Goal: Find contact information: Find contact information

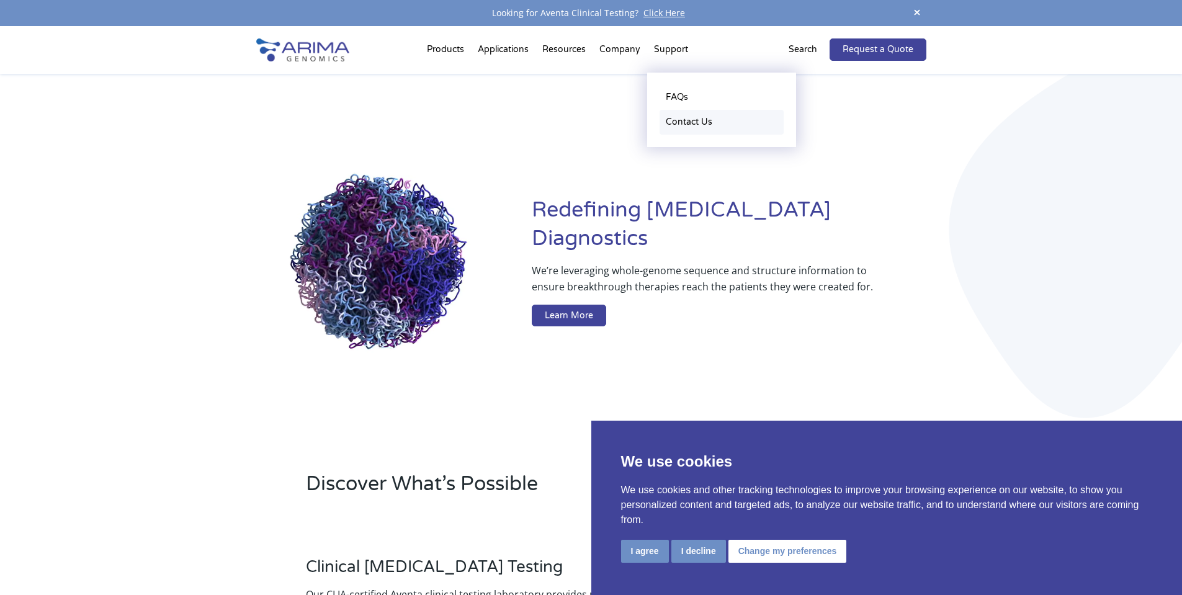
click at [686, 125] on link "Contact Us" at bounding box center [722, 122] width 124 height 25
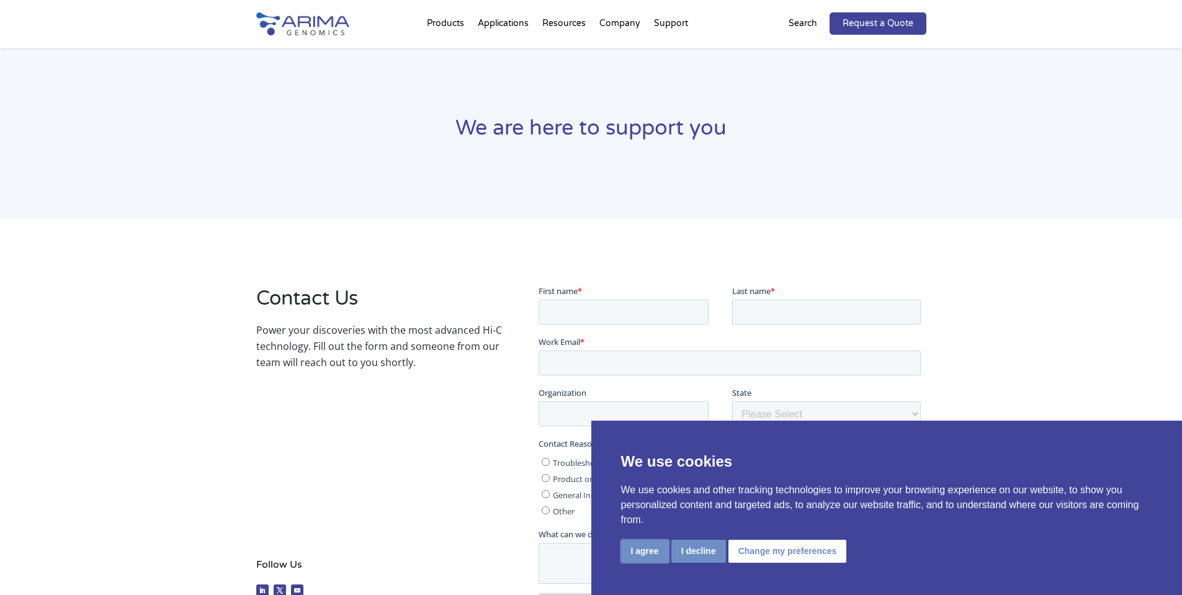
click at [655, 558] on button "I agree" at bounding box center [645, 551] width 48 height 23
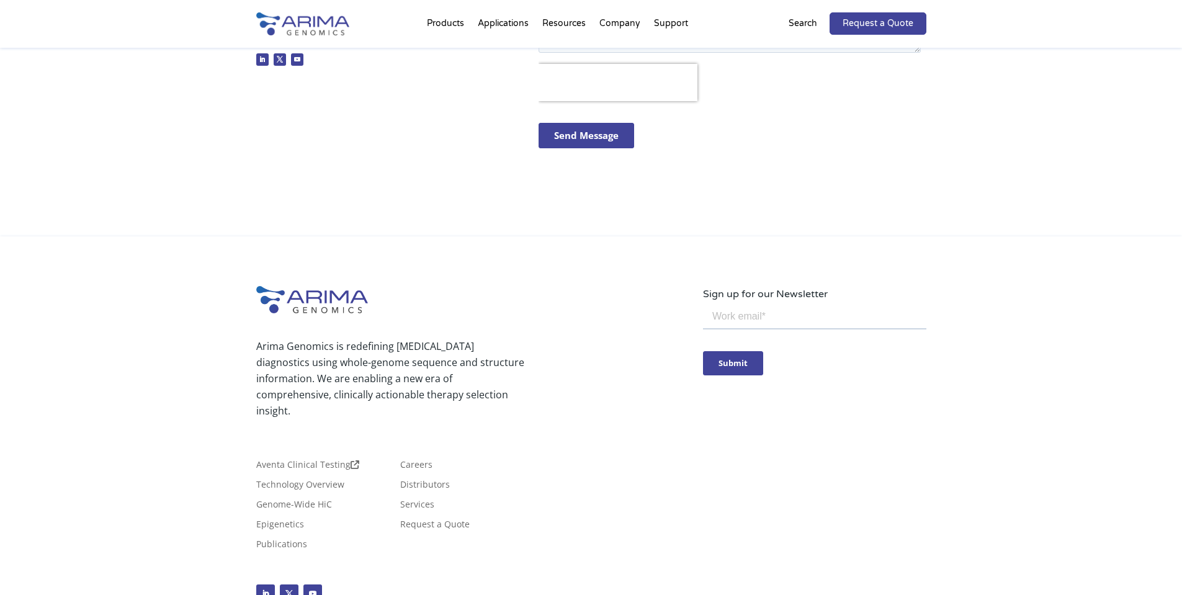
scroll to position [588, 0]
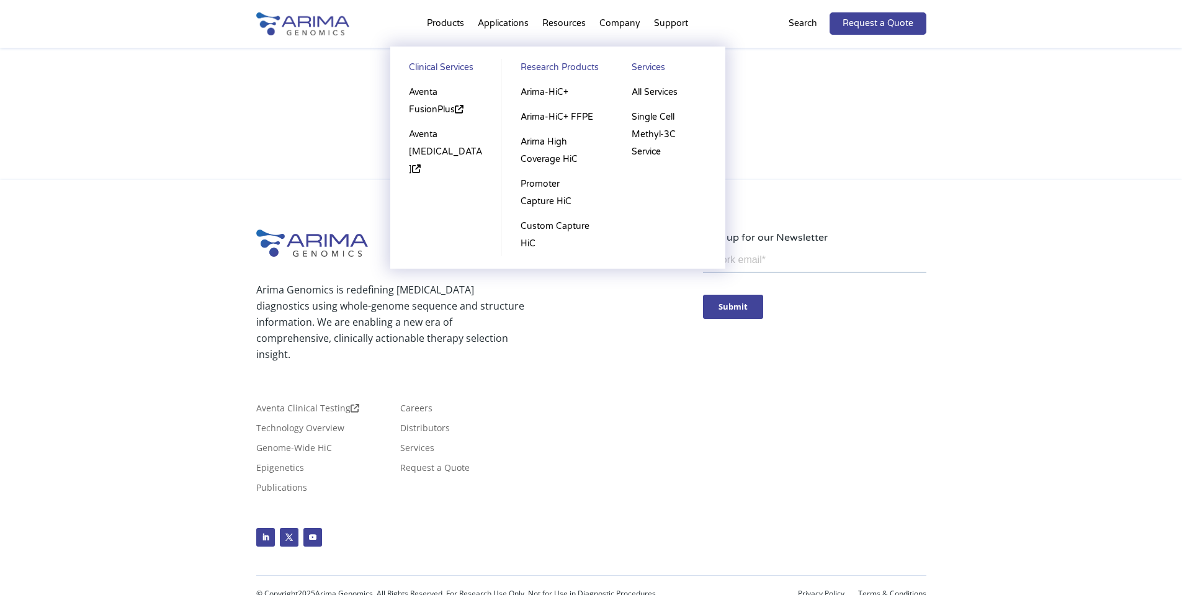
click at [451, 26] on li "Products Clinical Services Aventa FusionPlus Aventa Lymphoma Research Products …" at bounding box center [445, 26] width 51 height 42
